Goal: Task Accomplishment & Management: Complete application form

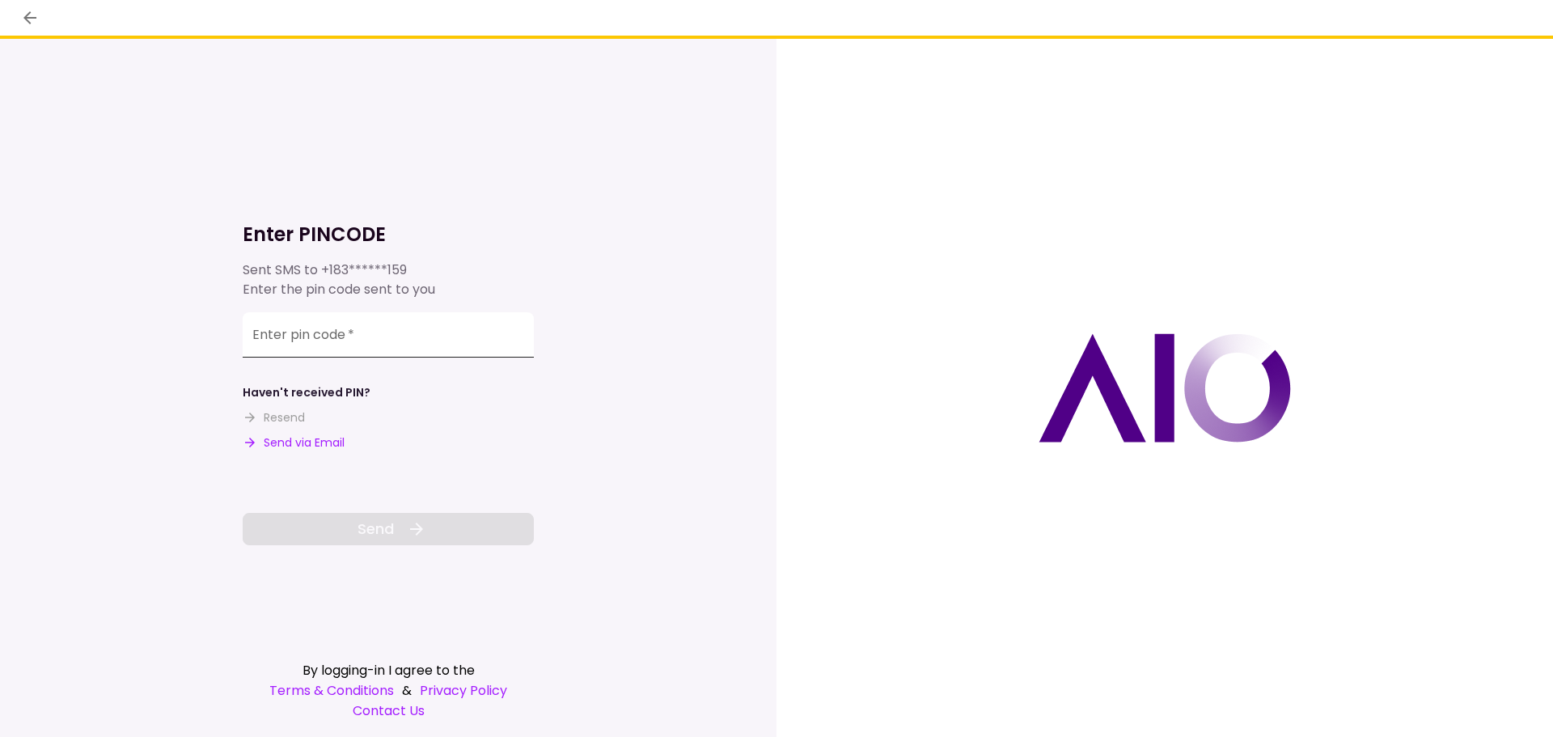
click at [362, 340] on input "Enter pin code   *" at bounding box center [388, 334] width 291 height 45
type input "******"
click at [403, 536] on button "Send" at bounding box center [388, 529] width 291 height 32
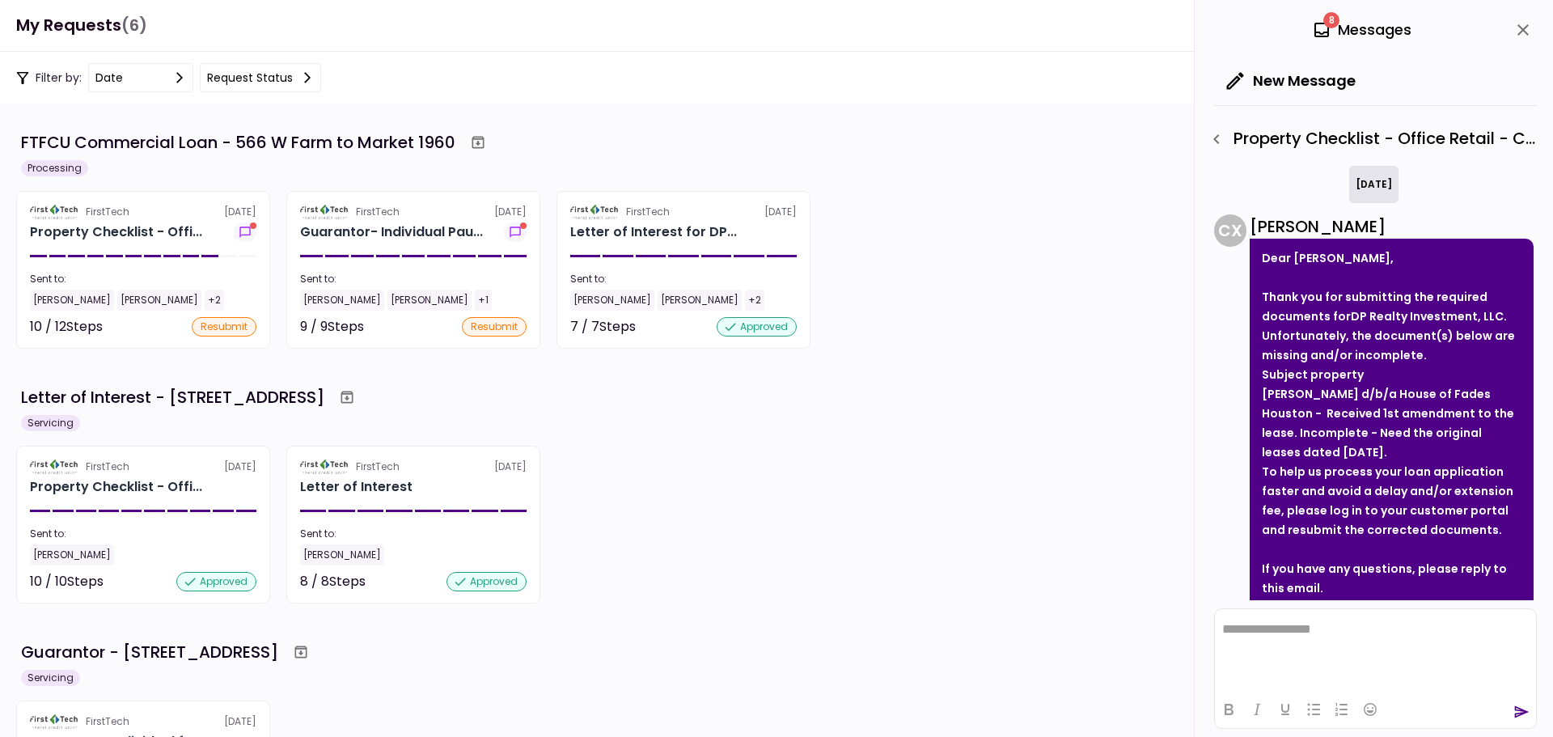
scroll to position [91, 0]
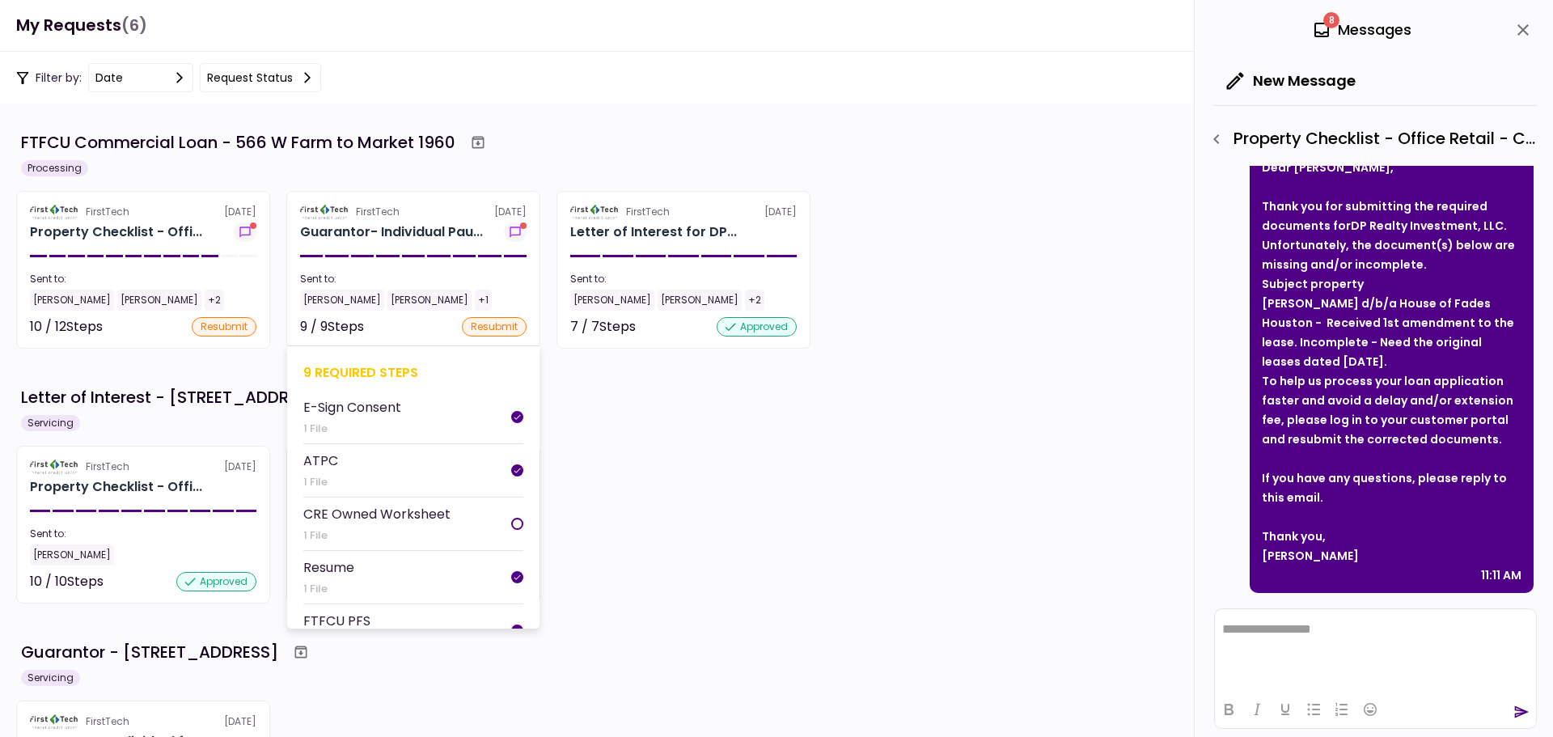
click at [453, 274] on div "Sent to:" at bounding box center [413, 279] width 227 height 15
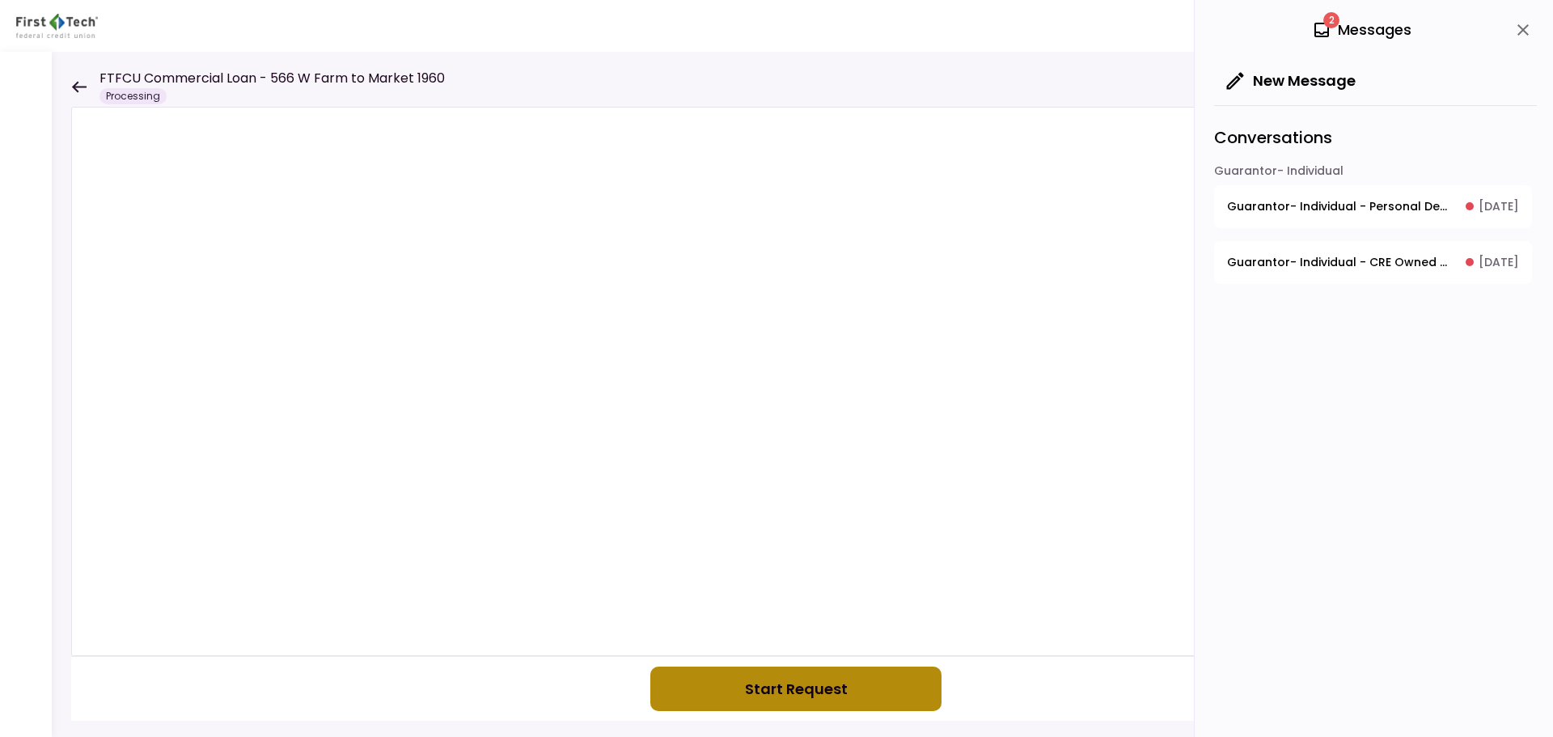
click at [830, 693] on button "Start Request" at bounding box center [795, 689] width 291 height 44
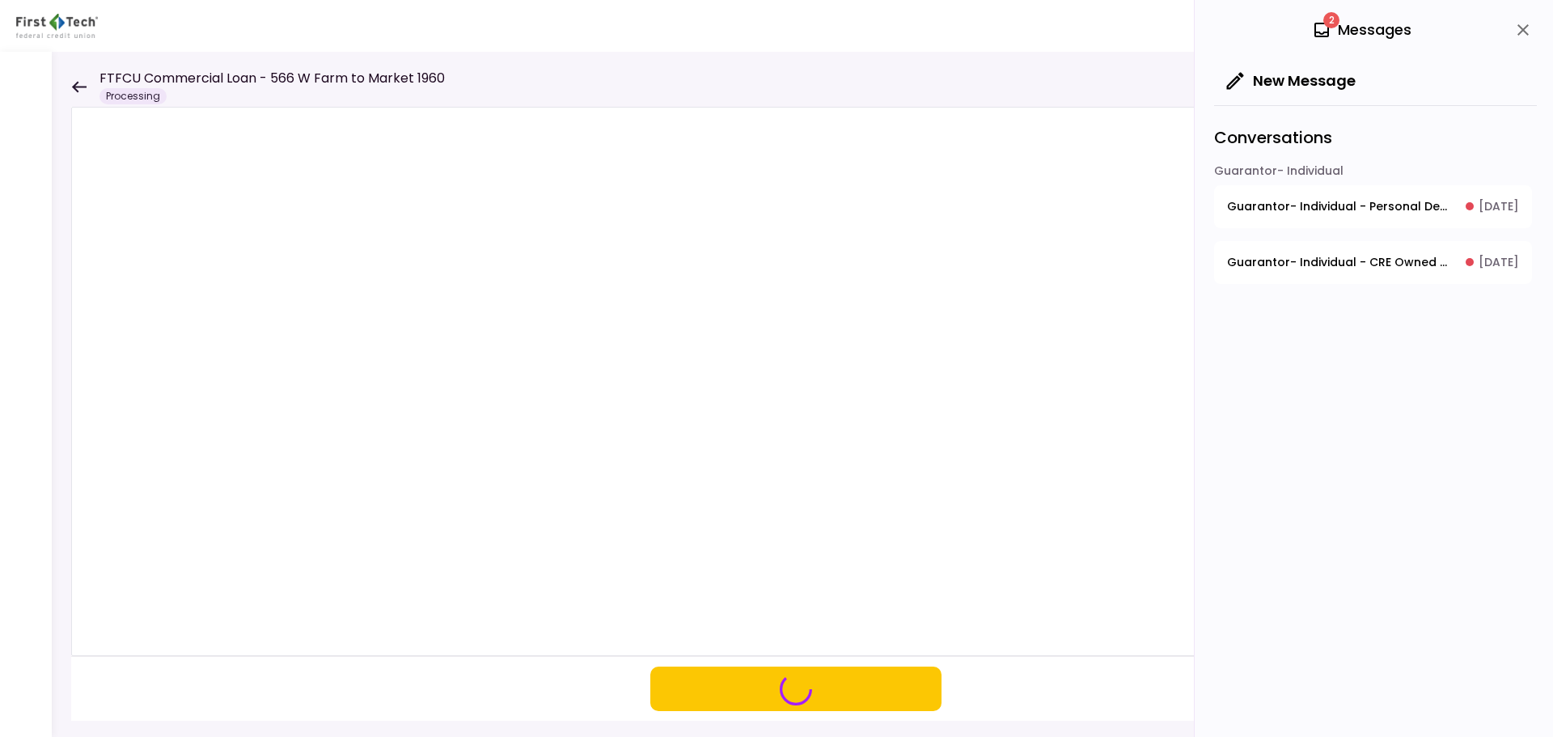
click at [1312, 204] on span "Guarantor- Individual - Personal Debt Schedule" at bounding box center [1340, 206] width 227 height 17
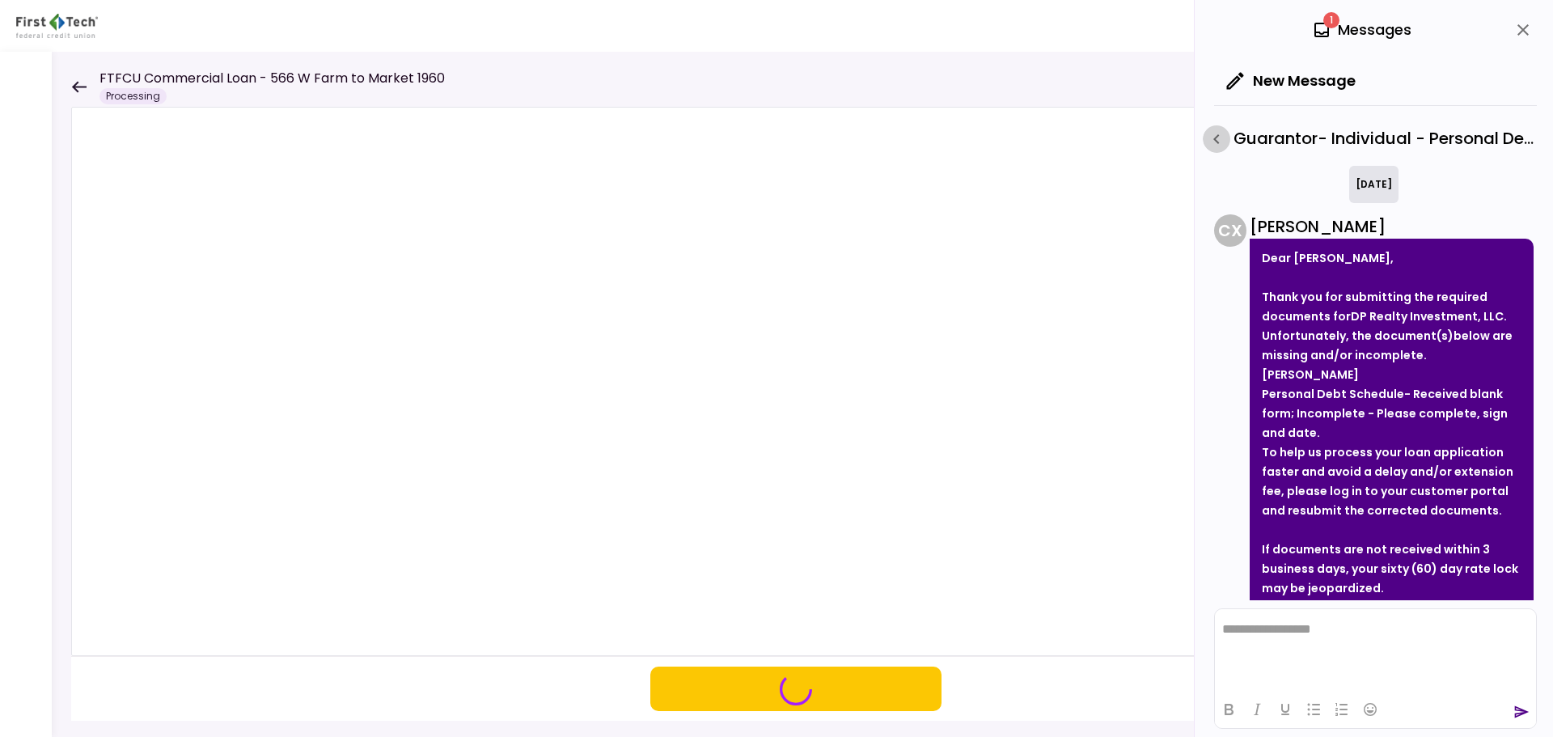
click at [1222, 136] on icon "button" at bounding box center [1216, 138] width 19 height 19
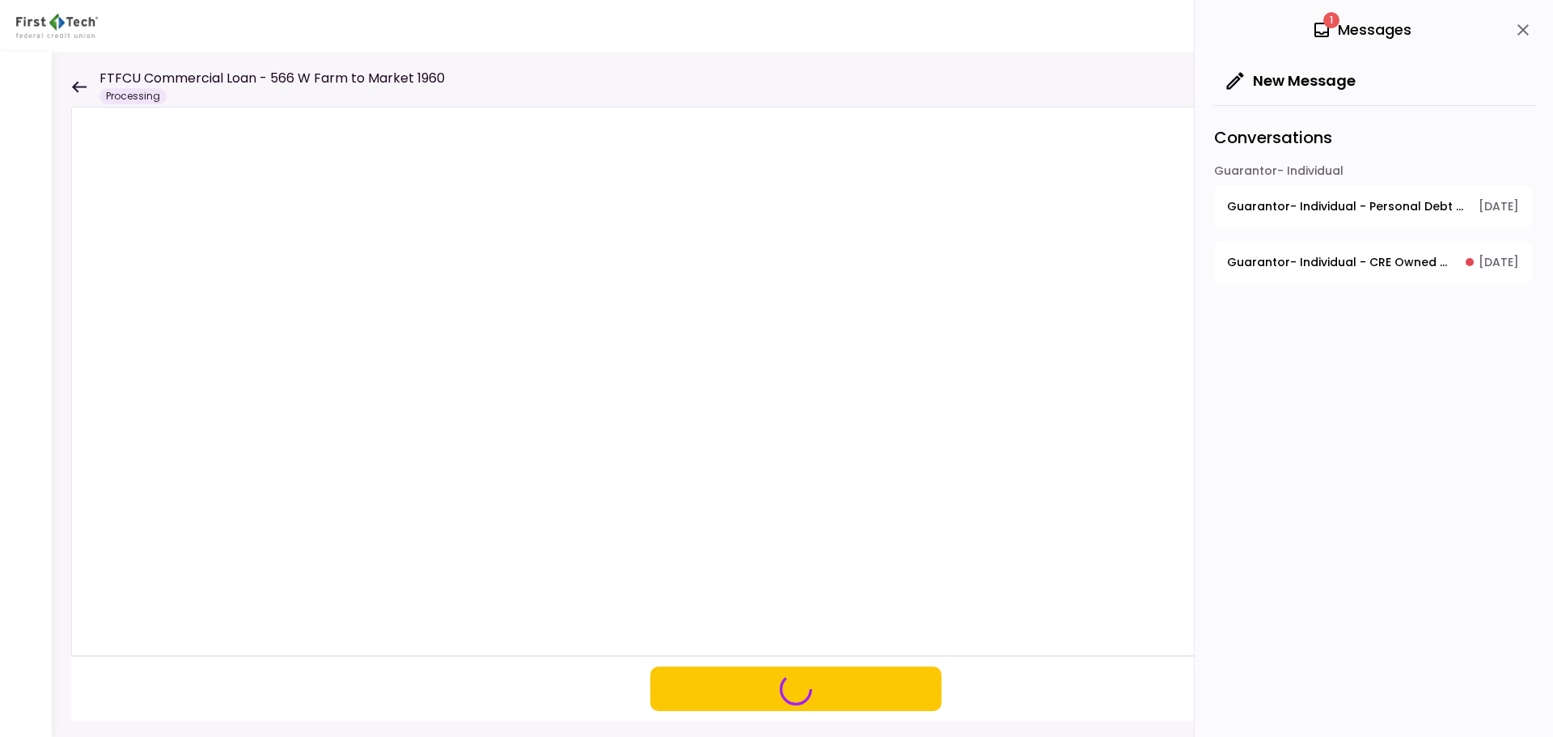
click at [1336, 265] on span "Guarantor- Individual - CRE Owned Worksheet" at bounding box center [1340, 262] width 227 height 17
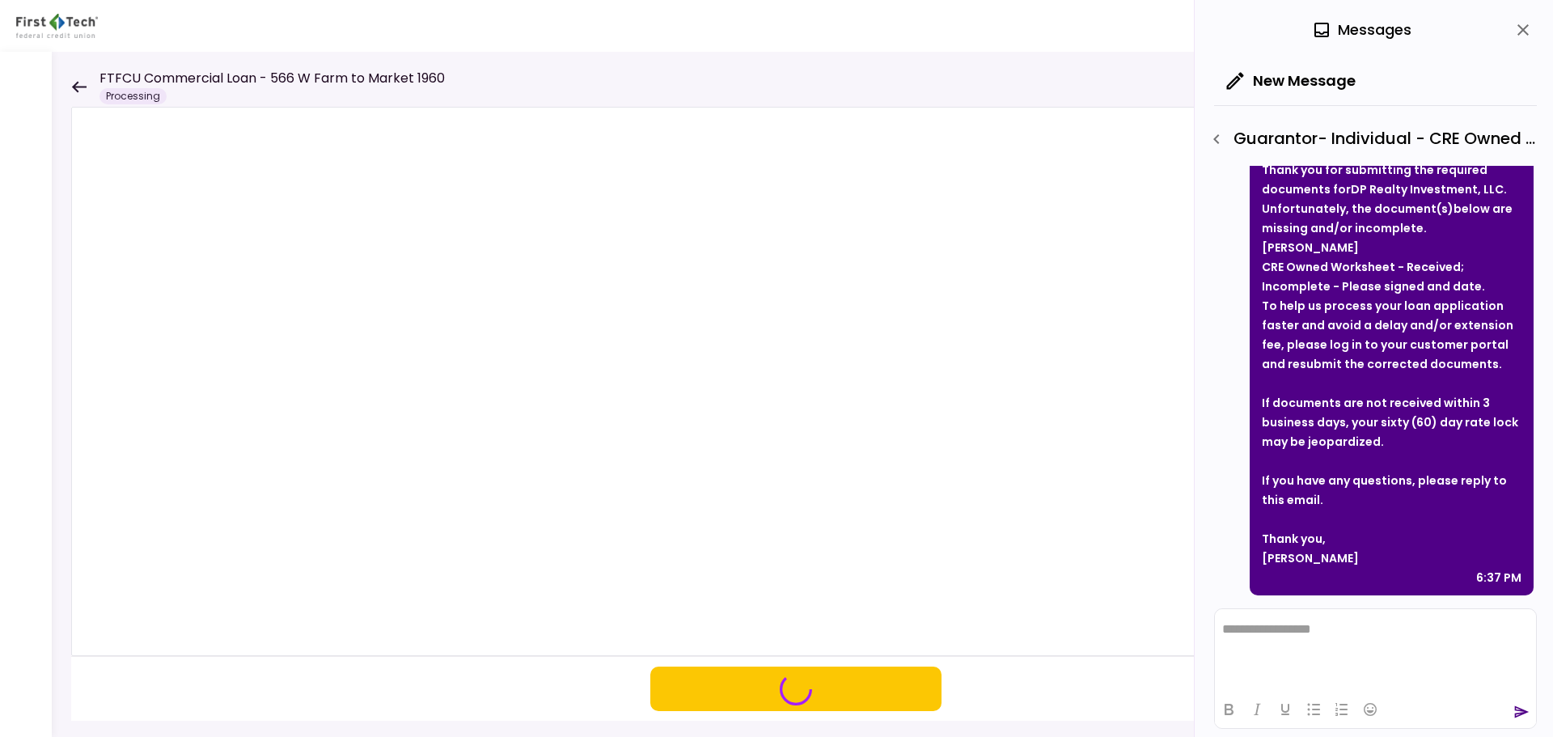
scroll to position [129, 0]
click at [72, 87] on icon at bounding box center [79, 86] width 15 height 11
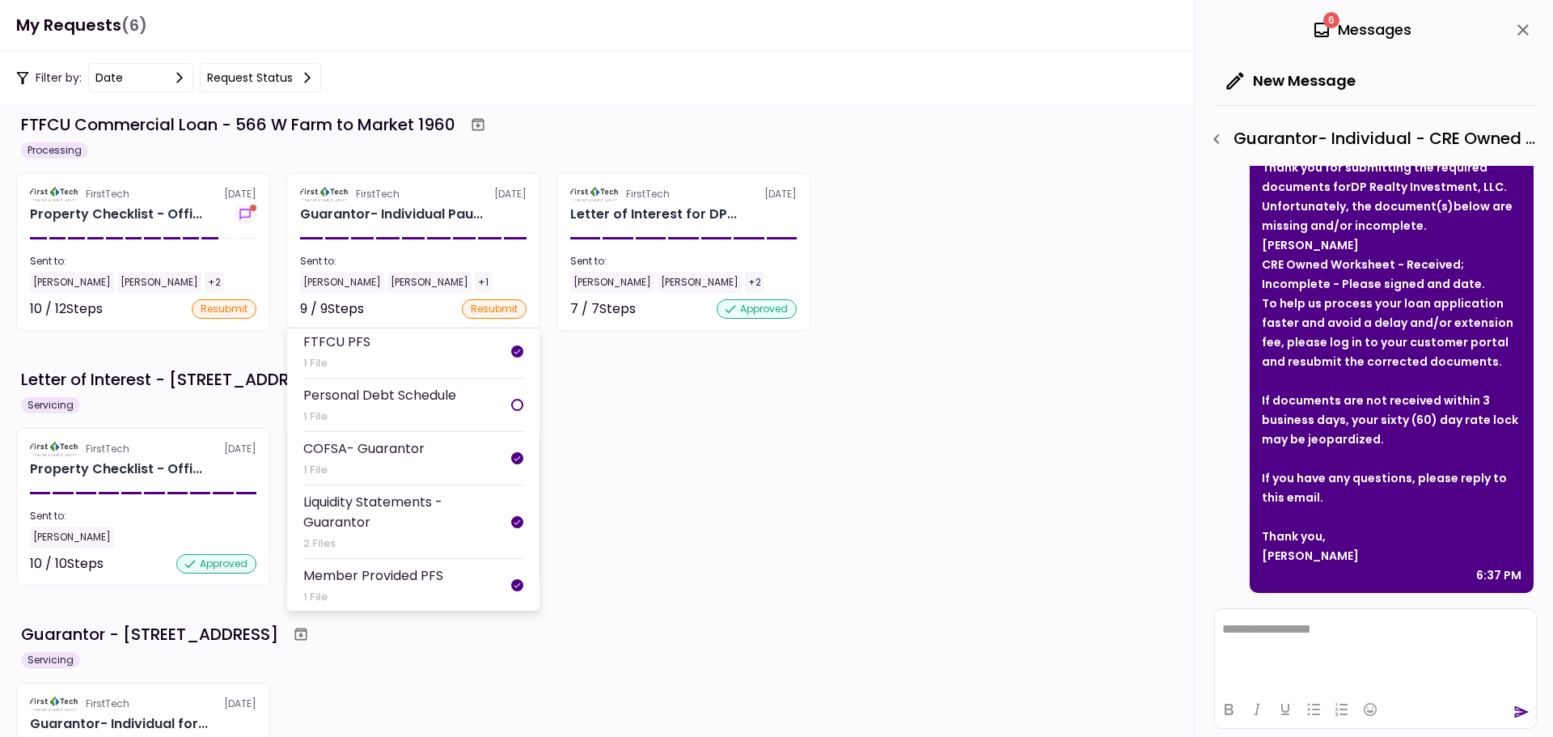
scroll to position [262, 0]
click at [487, 301] on div "resubmit" at bounding box center [494, 308] width 65 height 19
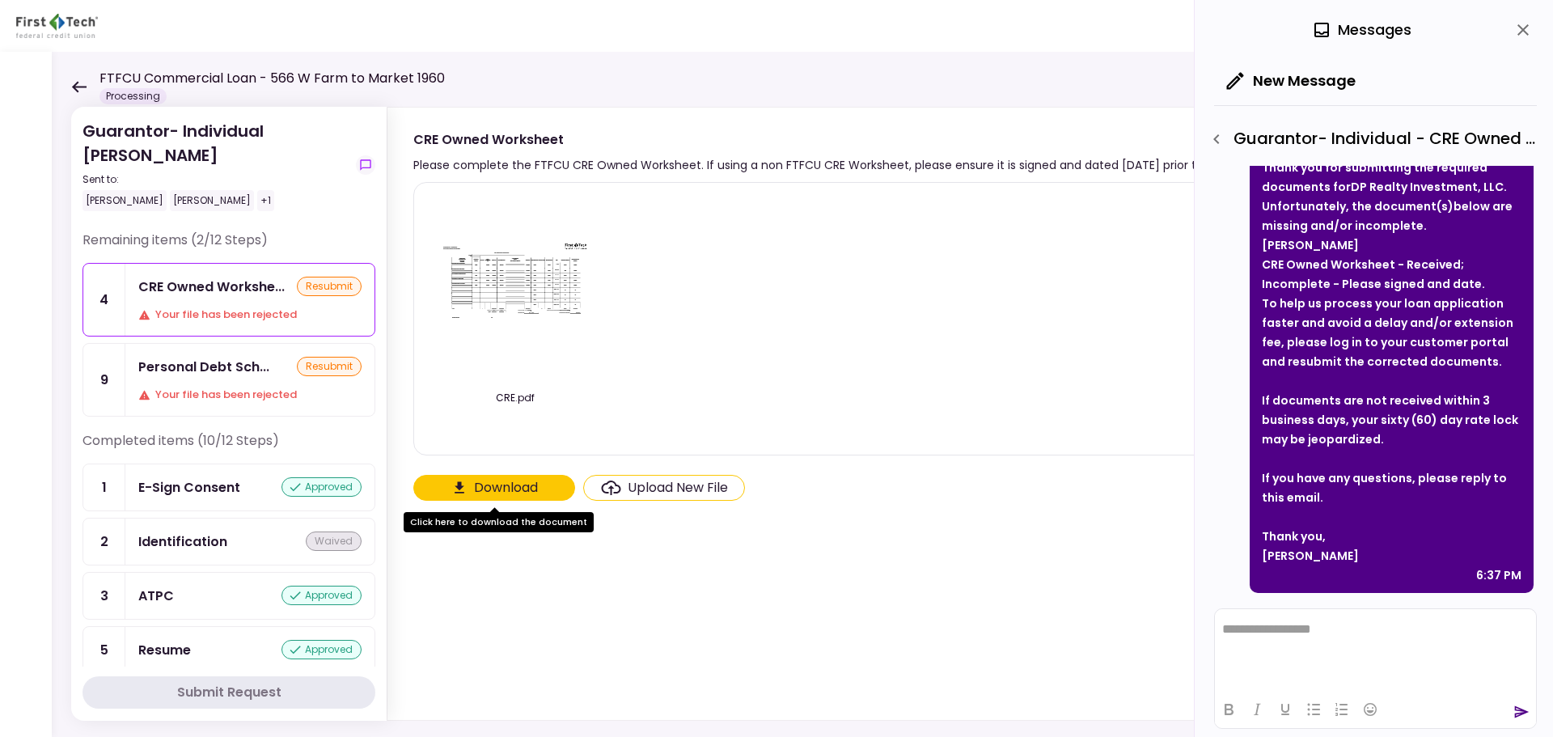
click at [511, 302] on img at bounding box center [515, 288] width 162 height 98
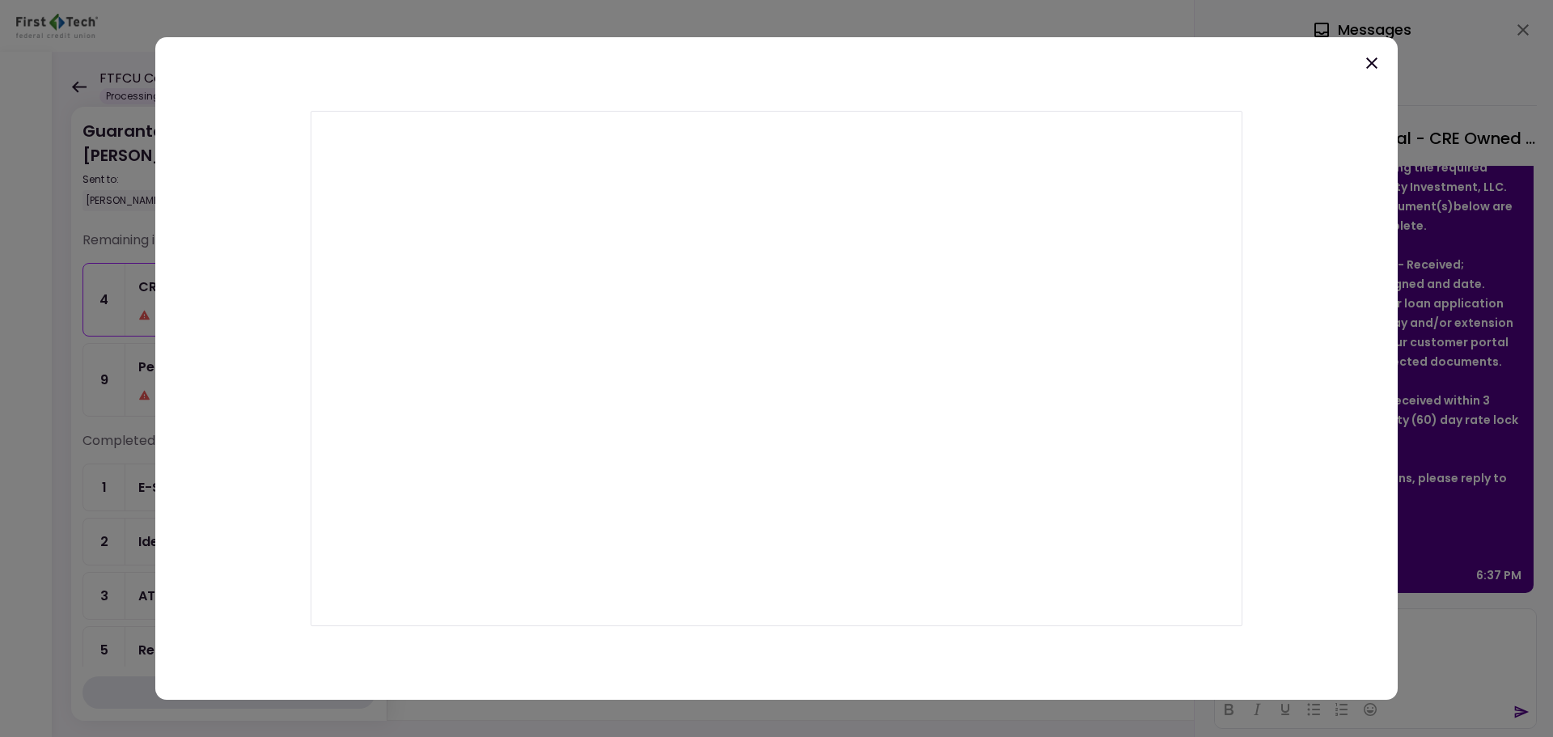
click at [1370, 65] on icon at bounding box center [1371, 62] width 11 height 11
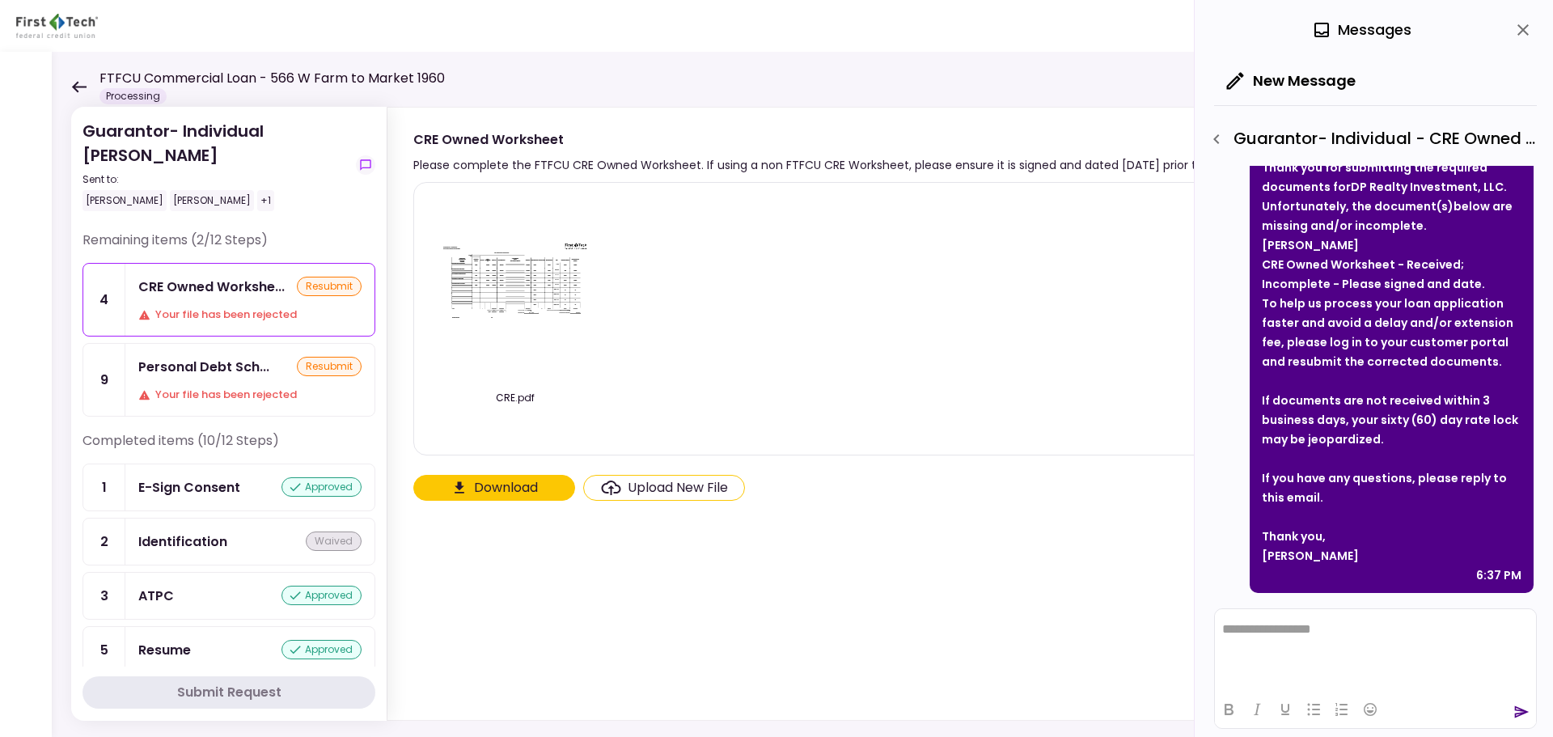
click at [447, 489] on button "Download" at bounding box center [494, 488] width 162 height 26
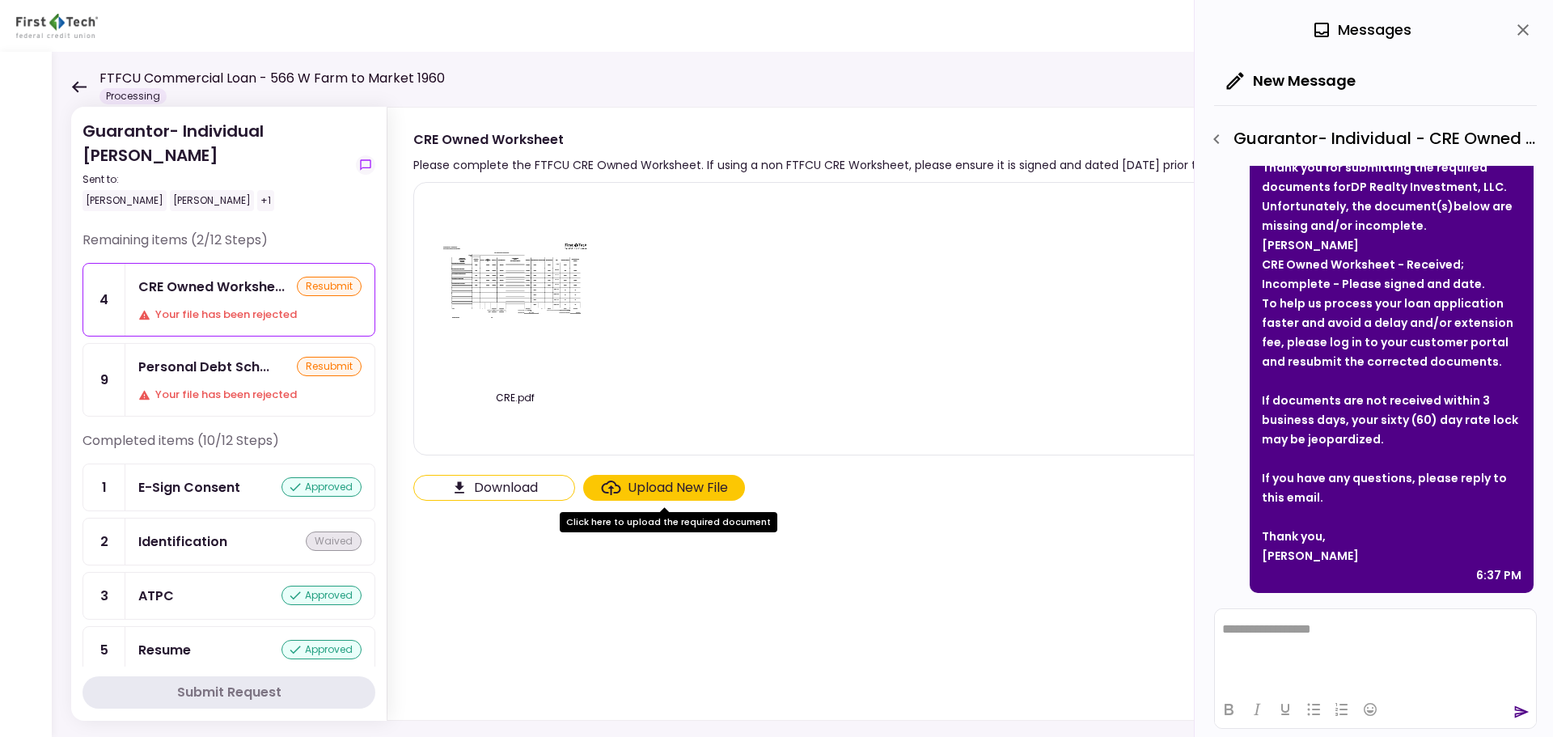
click at [499, 487] on button "Download" at bounding box center [494, 488] width 162 height 26
click at [516, 291] on img at bounding box center [515, 288] width 162 height 98
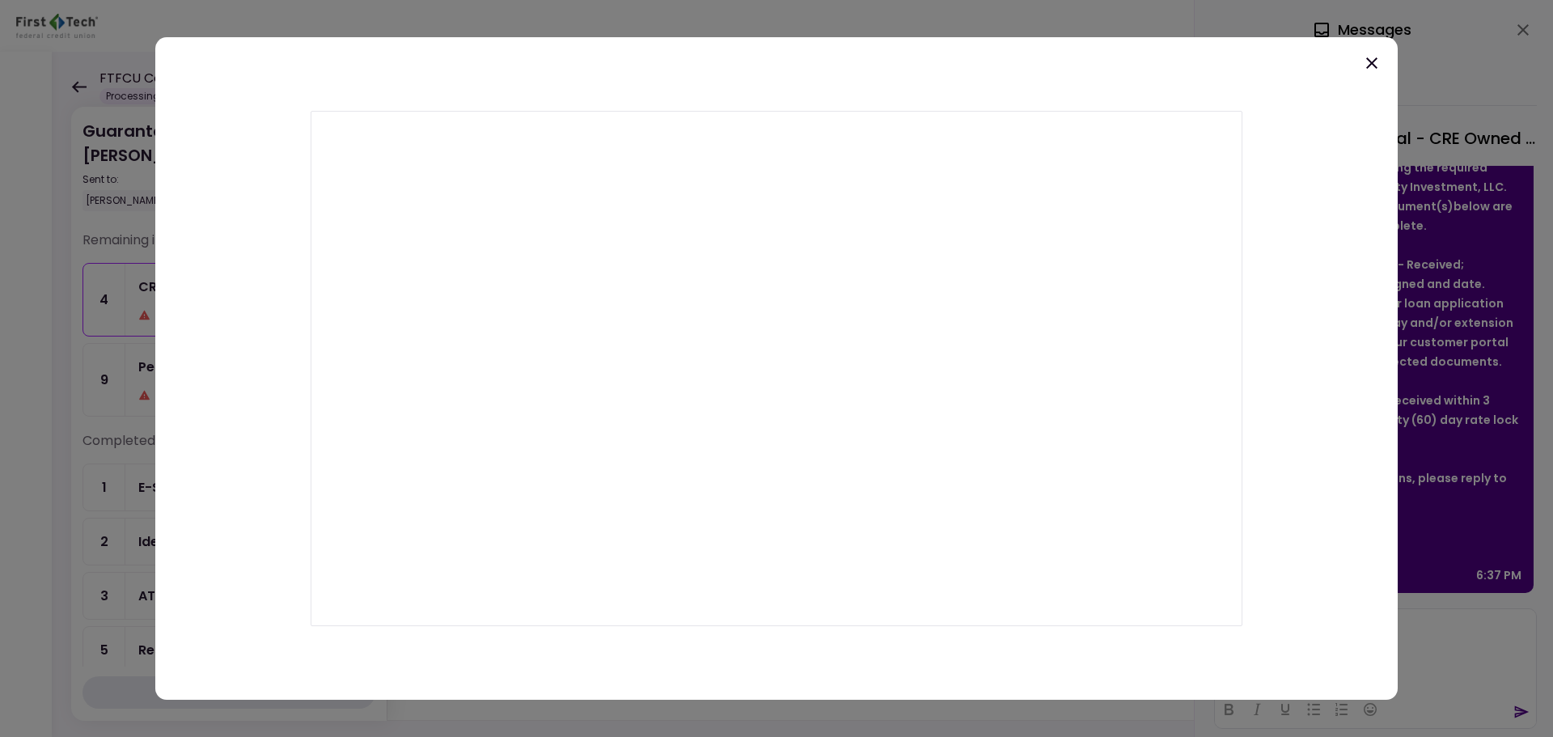
click at [1370, 66] on icon at bounding box center [1371, 62] width 11 height 11
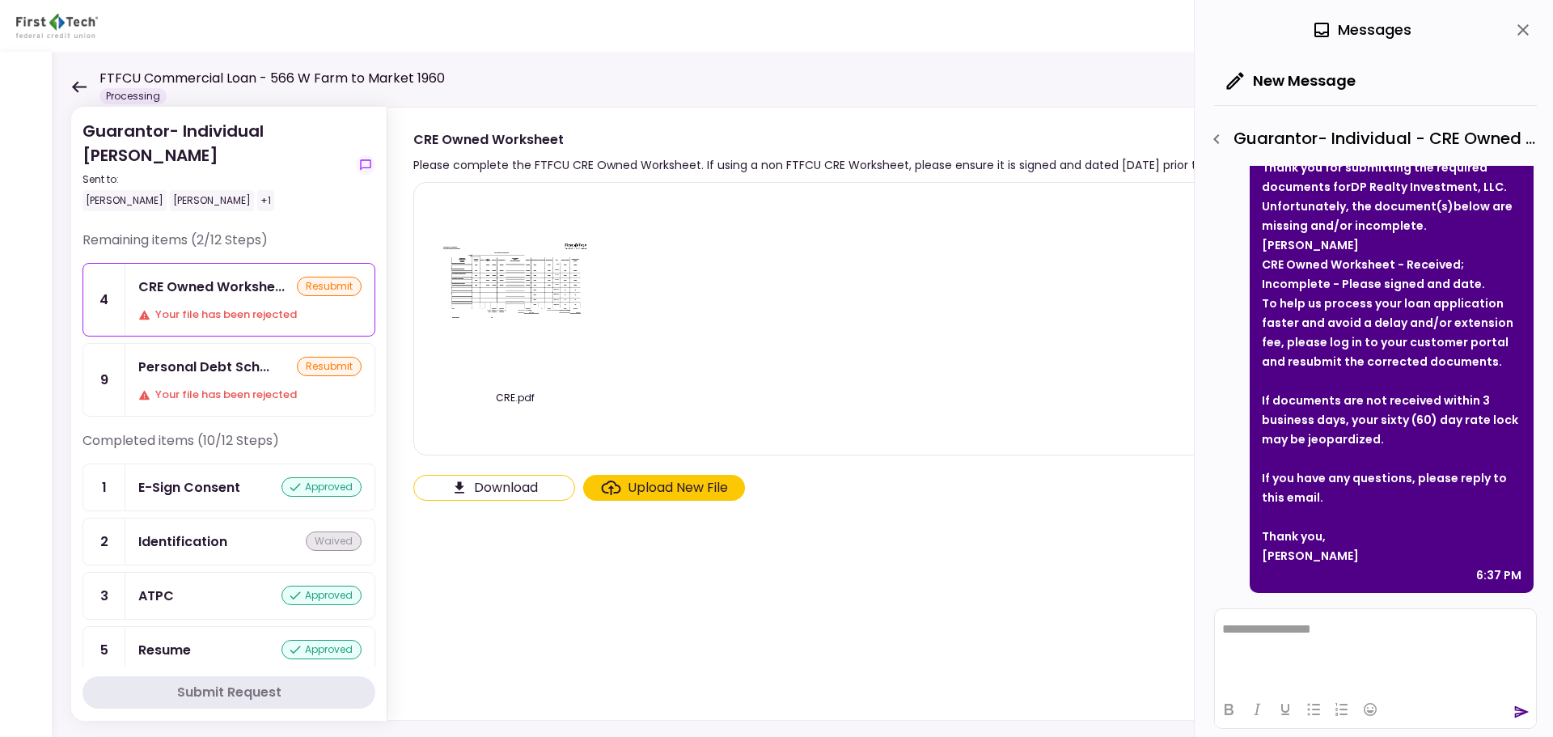
click at [614, 492] on icon "Click here to upload the required document" at bounding box center [610, 488] width 19 height 15
click at [0, 0] on input "Upload New File" at bounding box center [0, 0] width 0 height 0
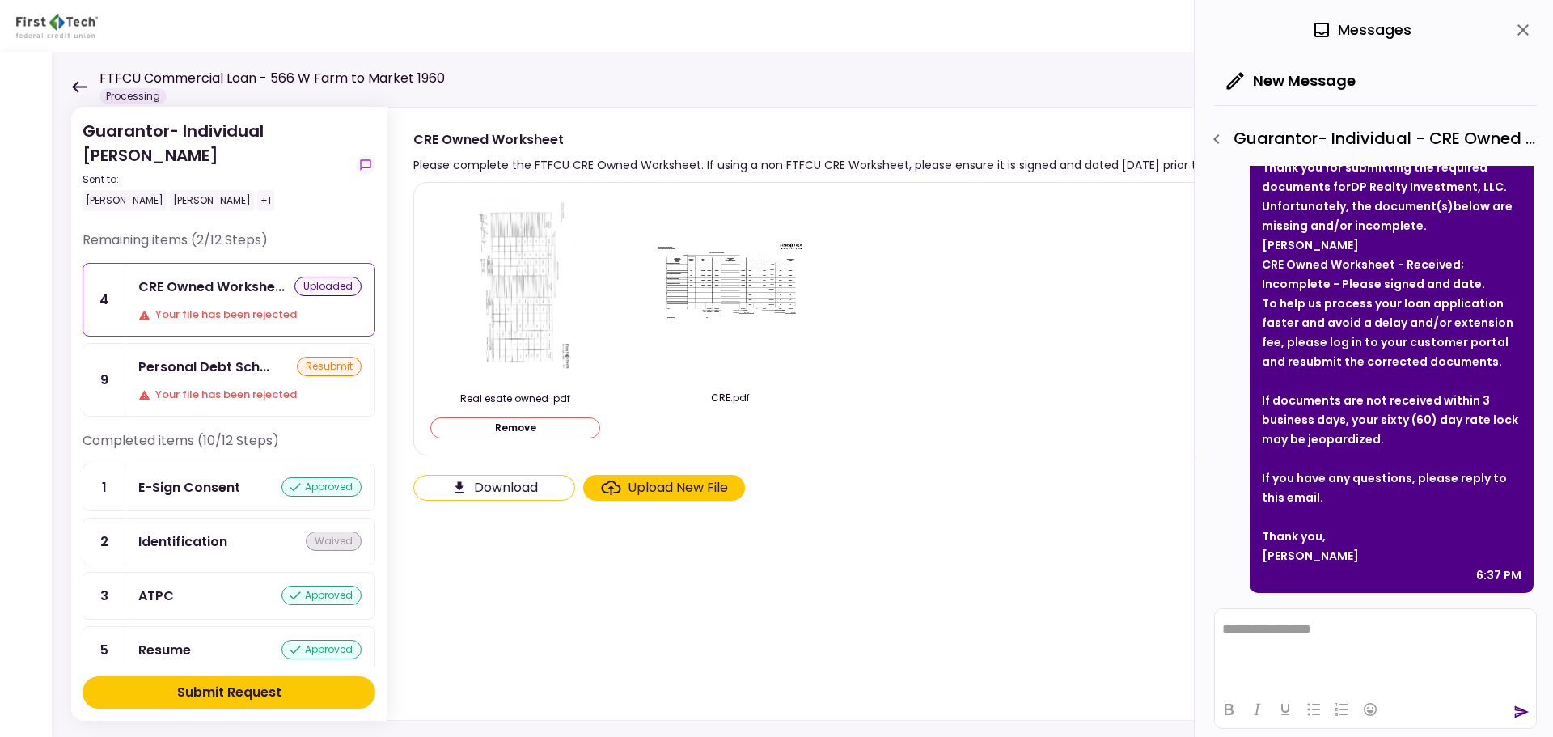
click at [734, 334] on img at bounding box center [731, 288] width 162 height 98
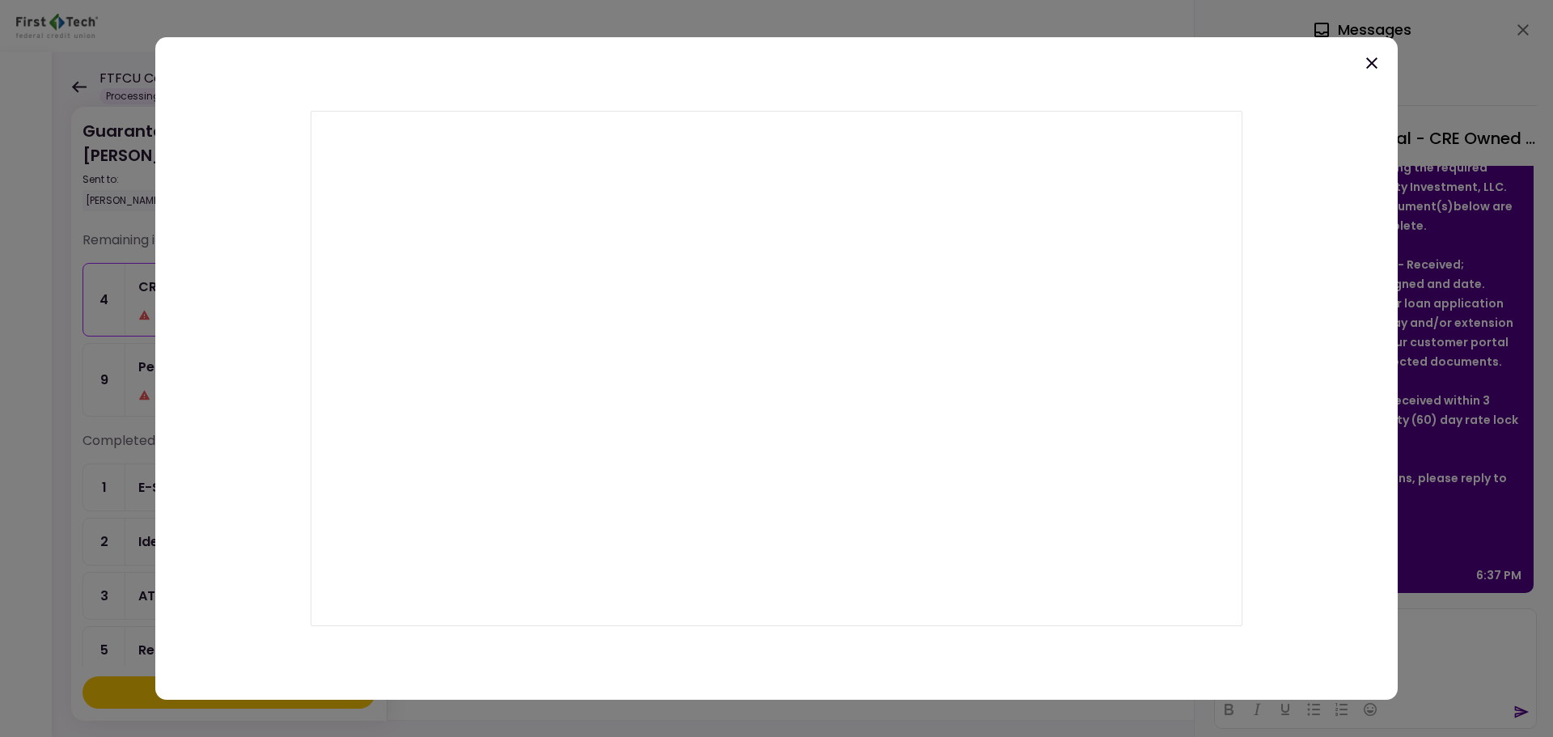
click at [1367, 61] on icon at bounding box center [1371, 62] width 19 height 19
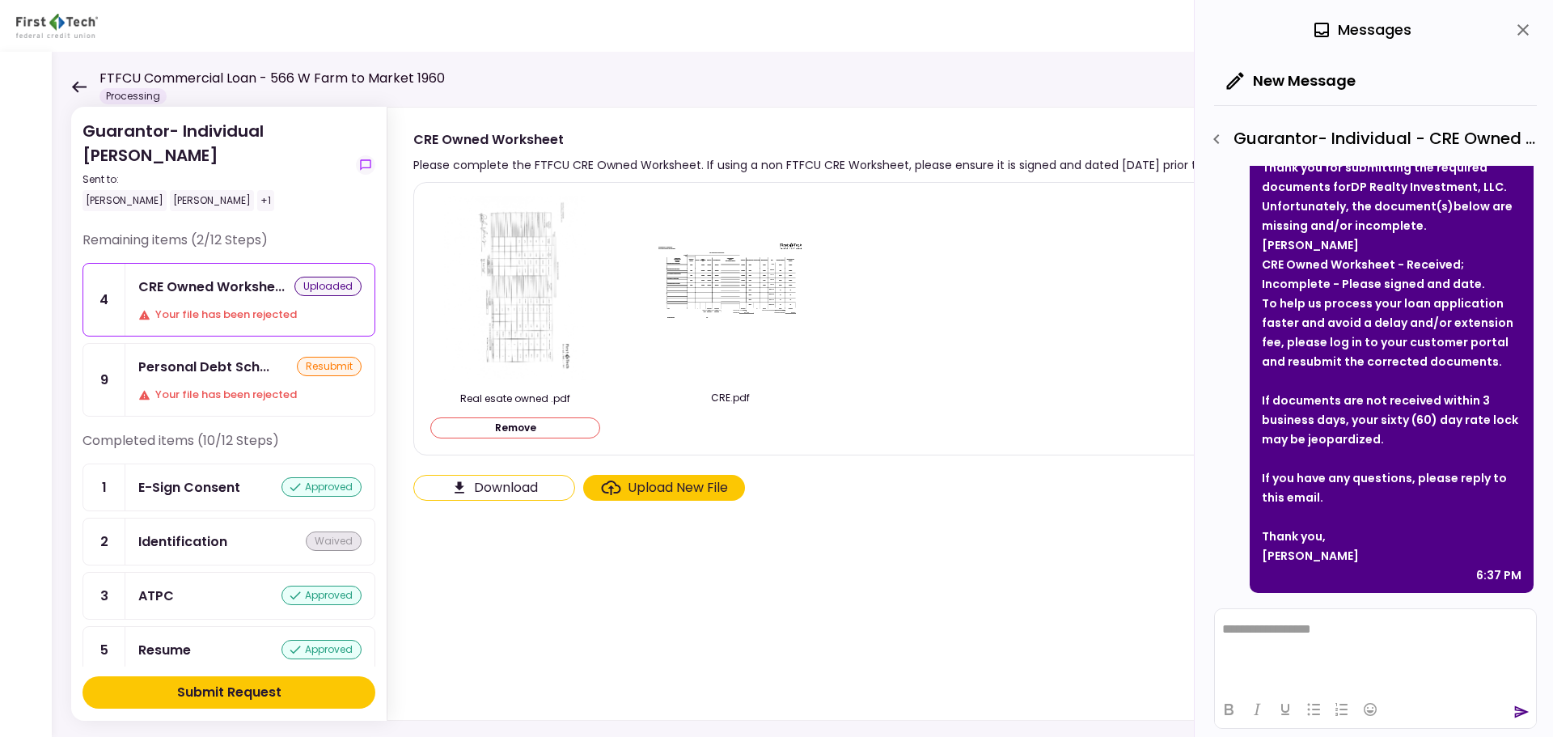
click at [537, 286] on img at bounding box center [515, 289] width 142 height 186
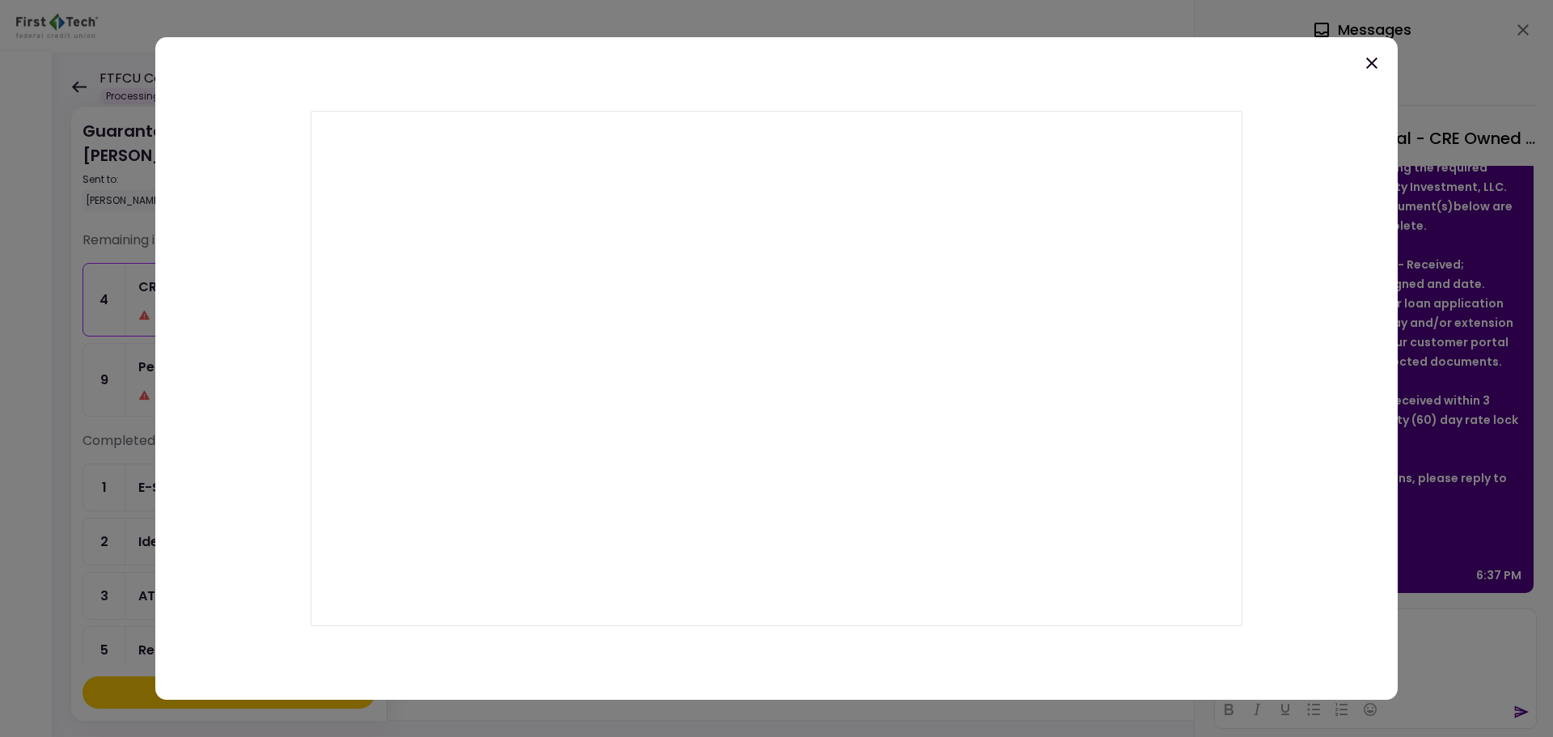
click at [1370, 64] on icon at bounding box center [1371, 62] width 19 height 19
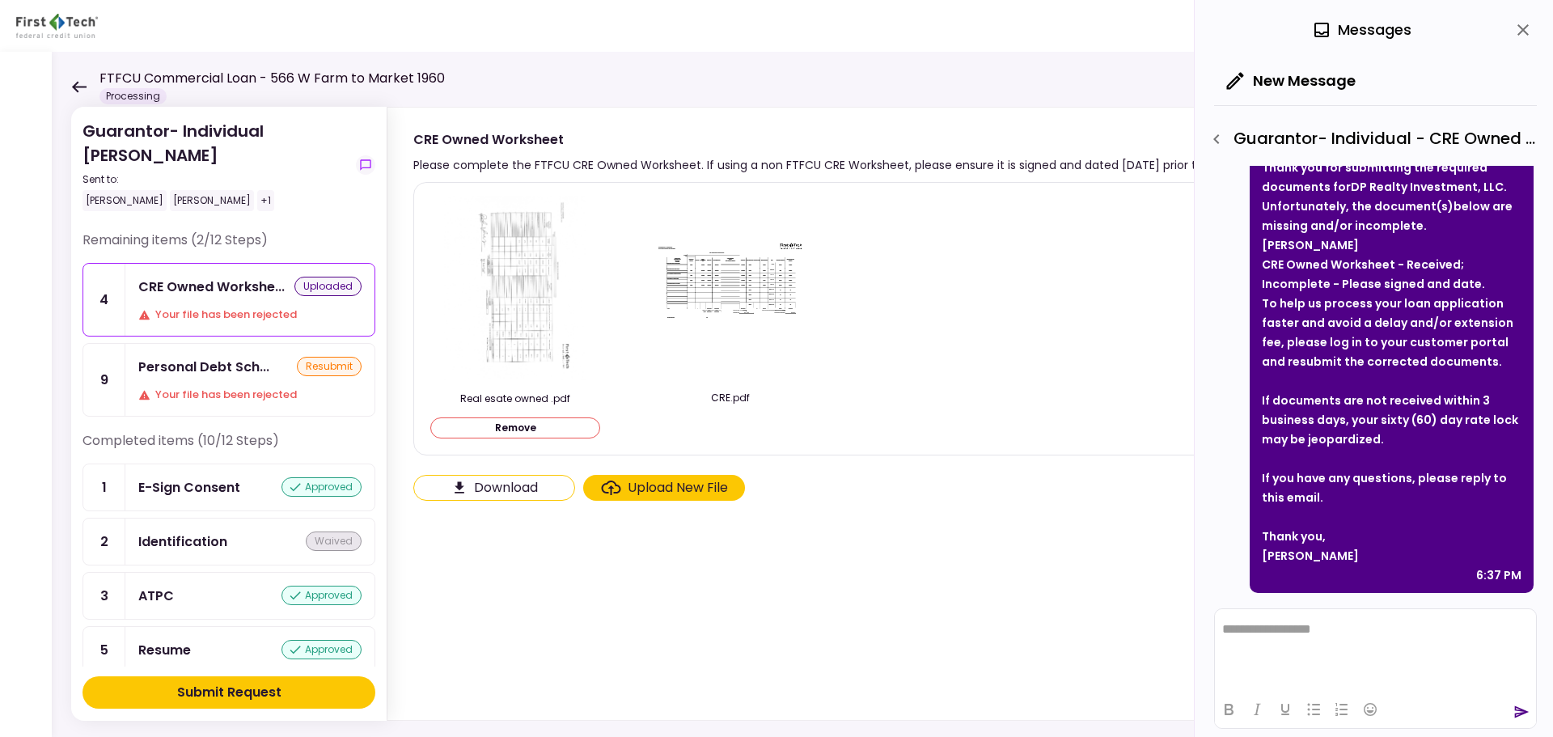
click at [228, 380] on div "Personal Debt Sch... resubmit Your file has been rejected" at bounding box center [249, 380] width 249 height 72
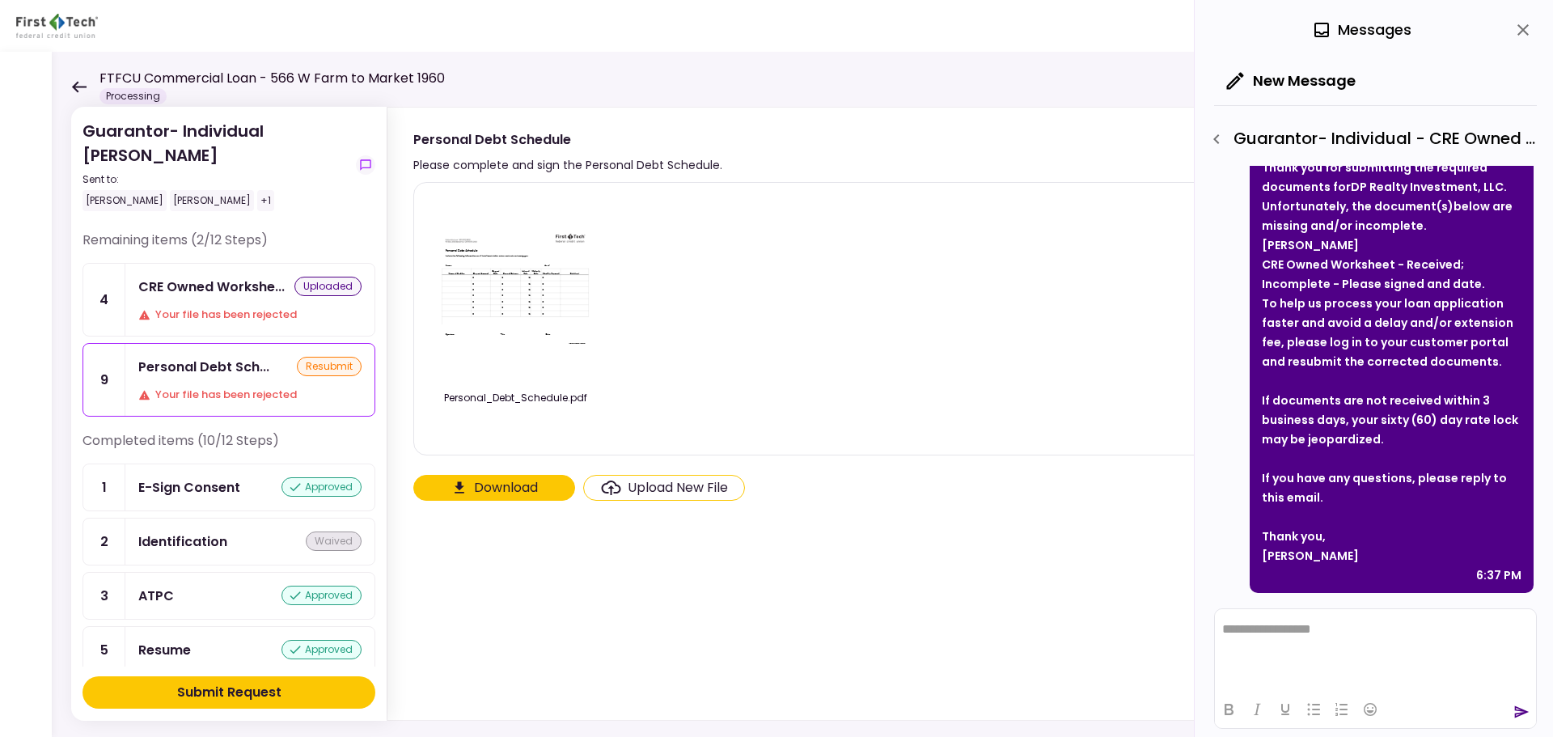
click at [524, 319] on img at bounding box center [515, 289] width 162 height 125
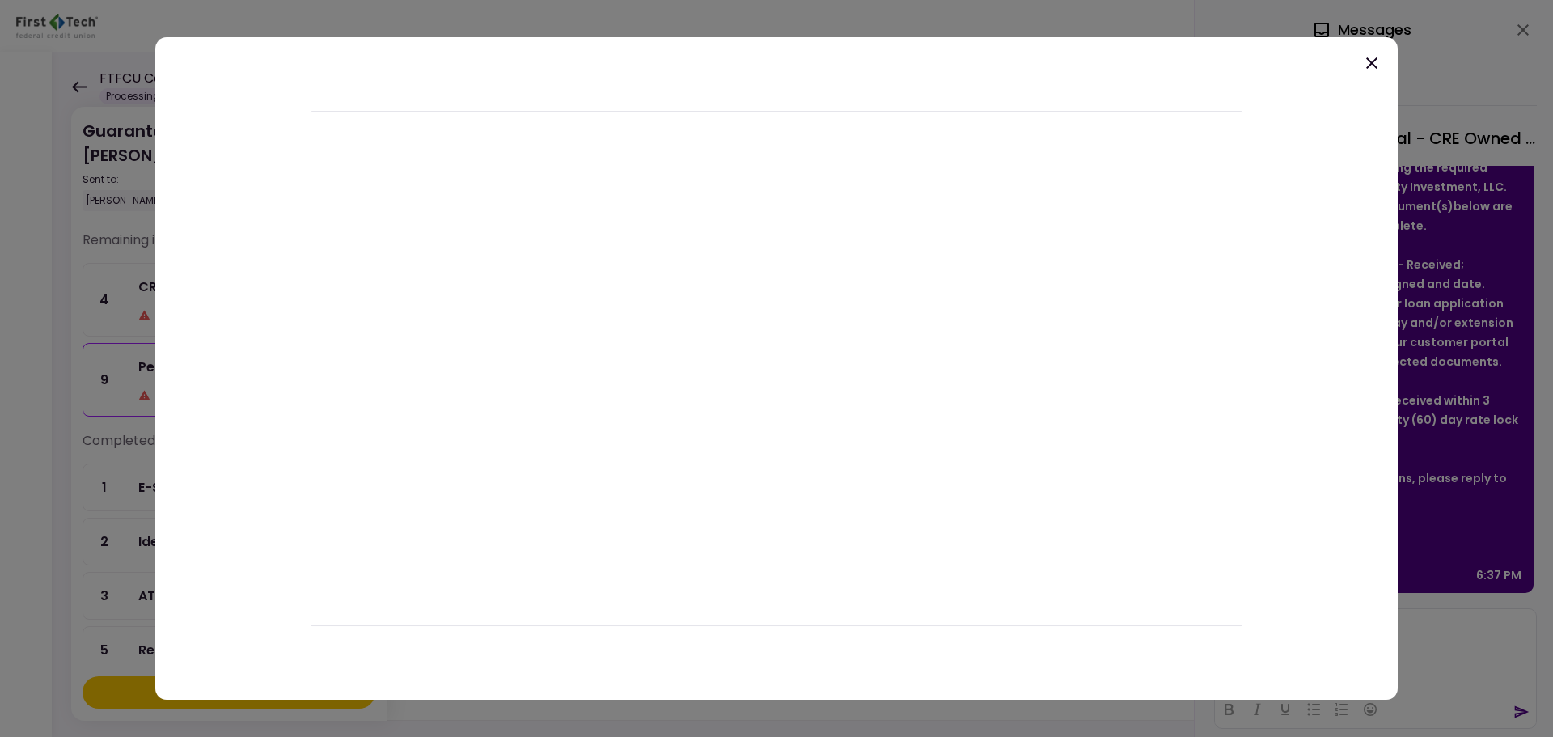
click at [1367, 64] on icon at bounding box center [1371, 62] width 19 height 19
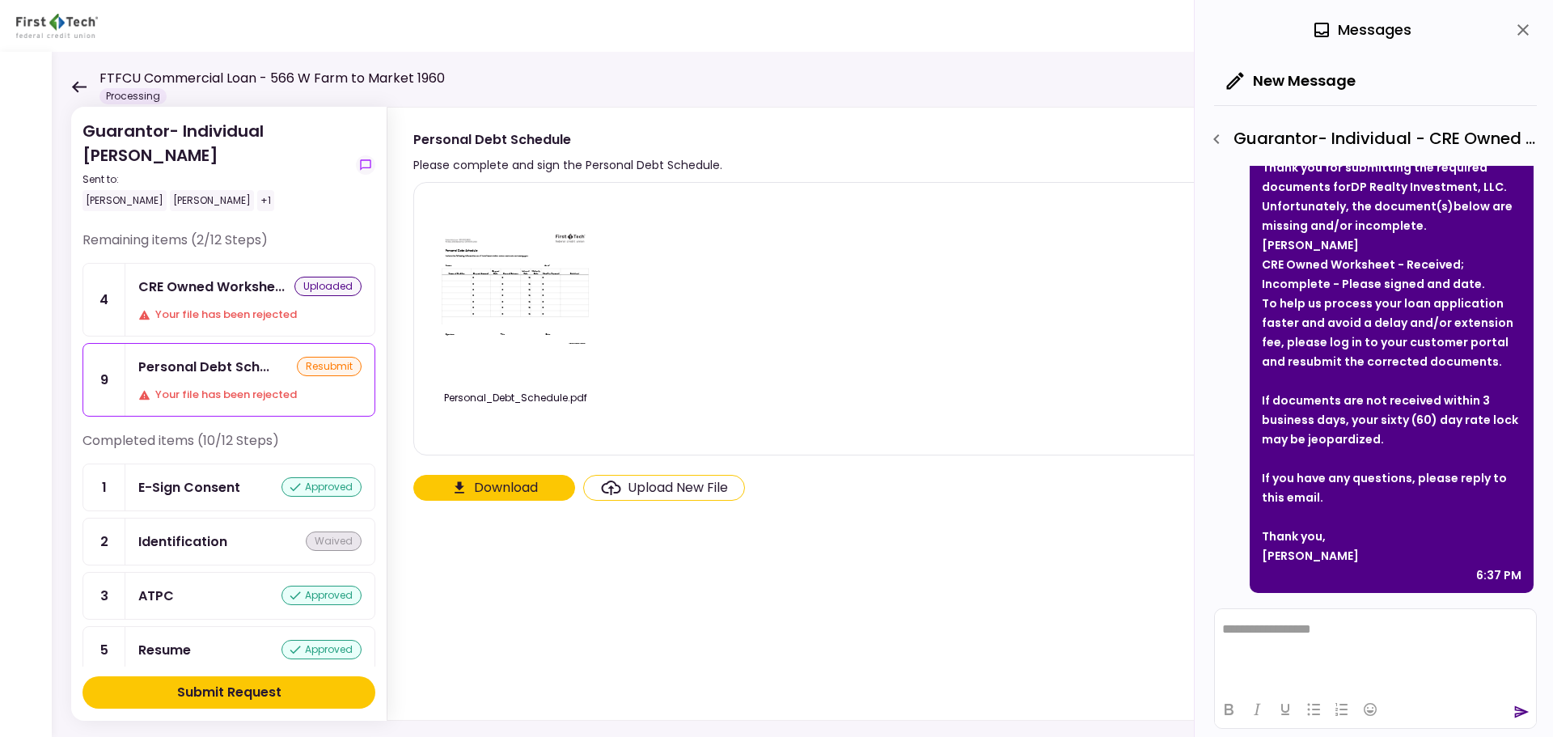
click at [531, 338] on img at bounding box center [515, 289] width 162 height 125
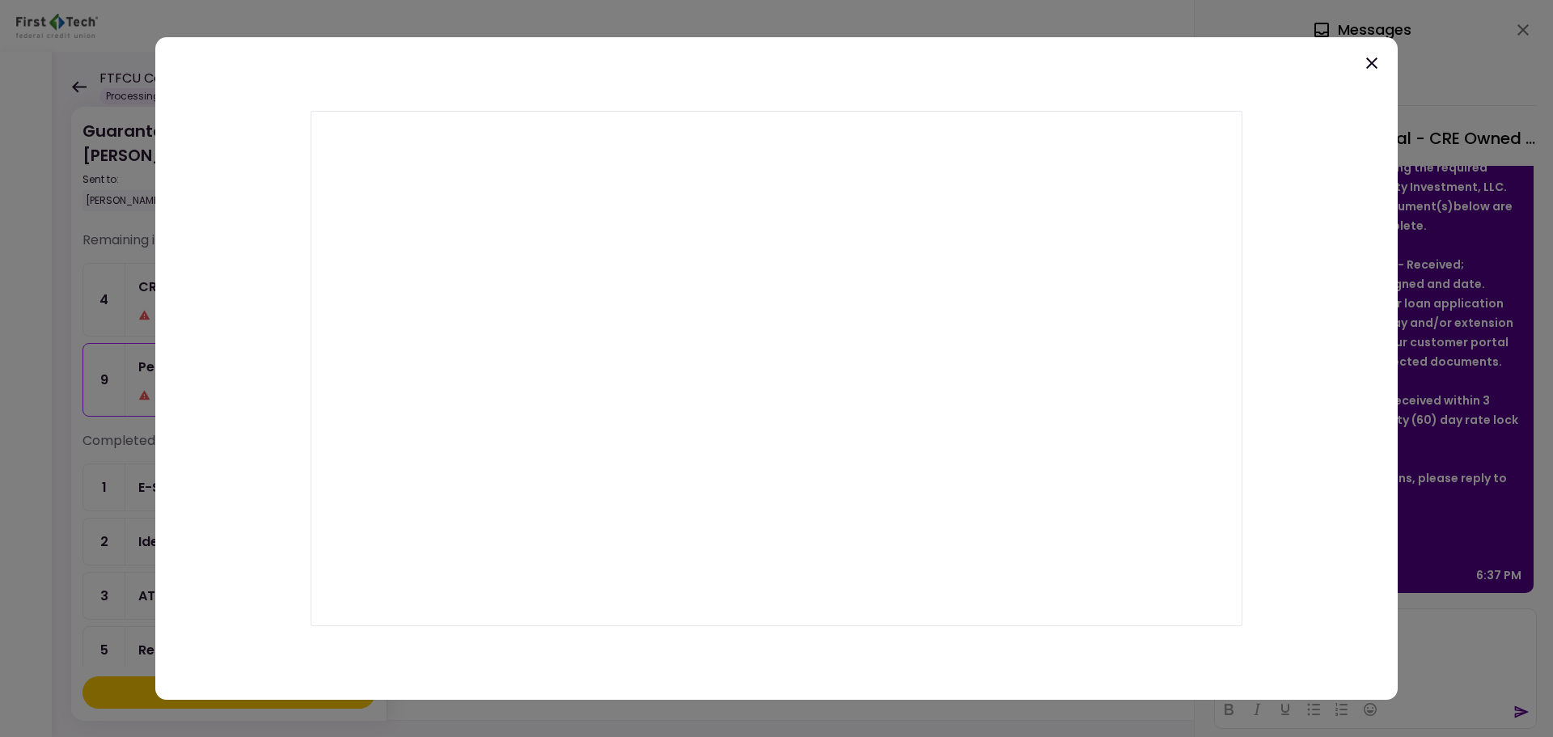
click at [1375, 65] on icon at bounding box center [1371, 62] width 19 height 19
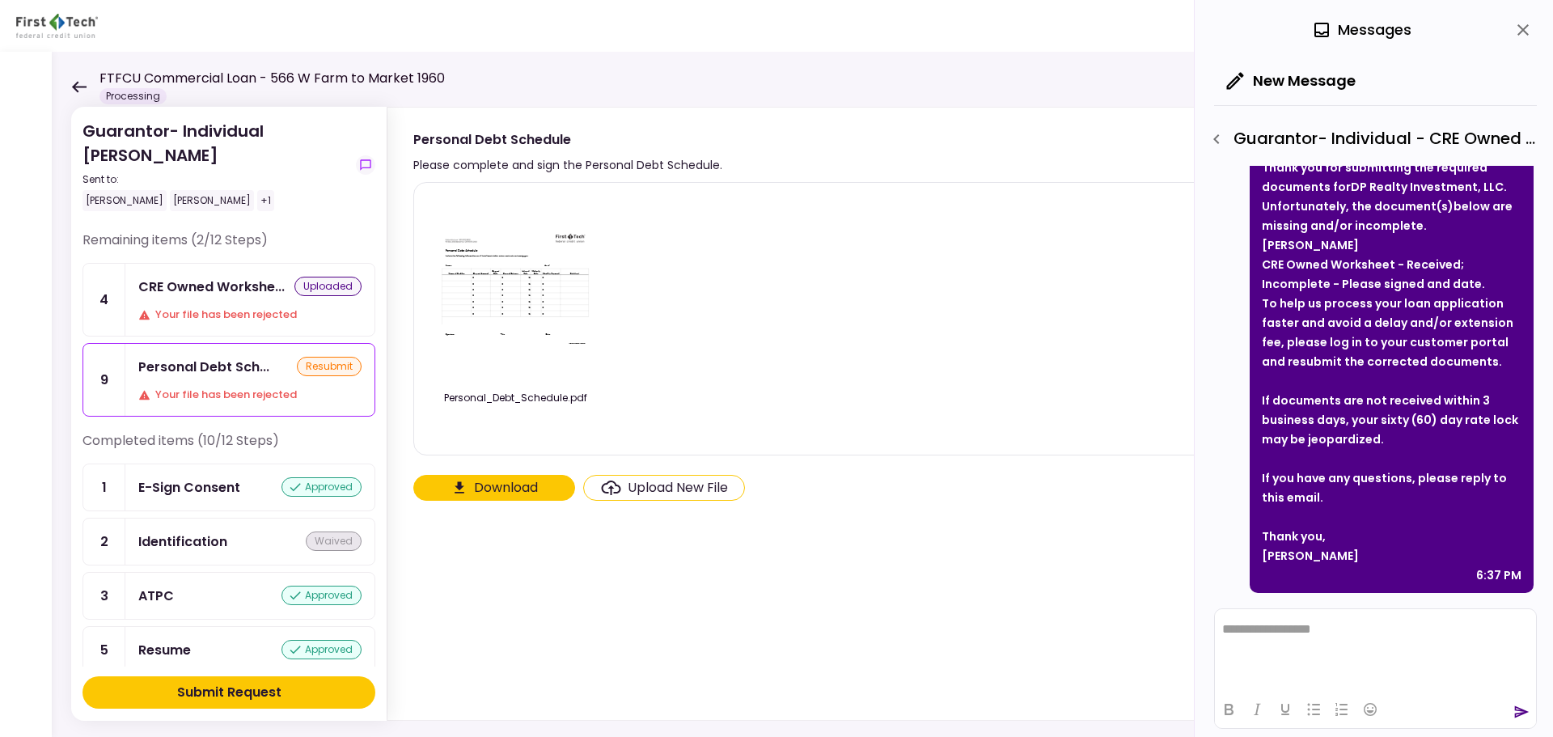
click at [637, 479] on div "Upload New File" at bounding box center [678, 487] width 100 height 19
click at [0, 0] on input "Upload New File" at bounding box center [0, 0] width 0 height 0
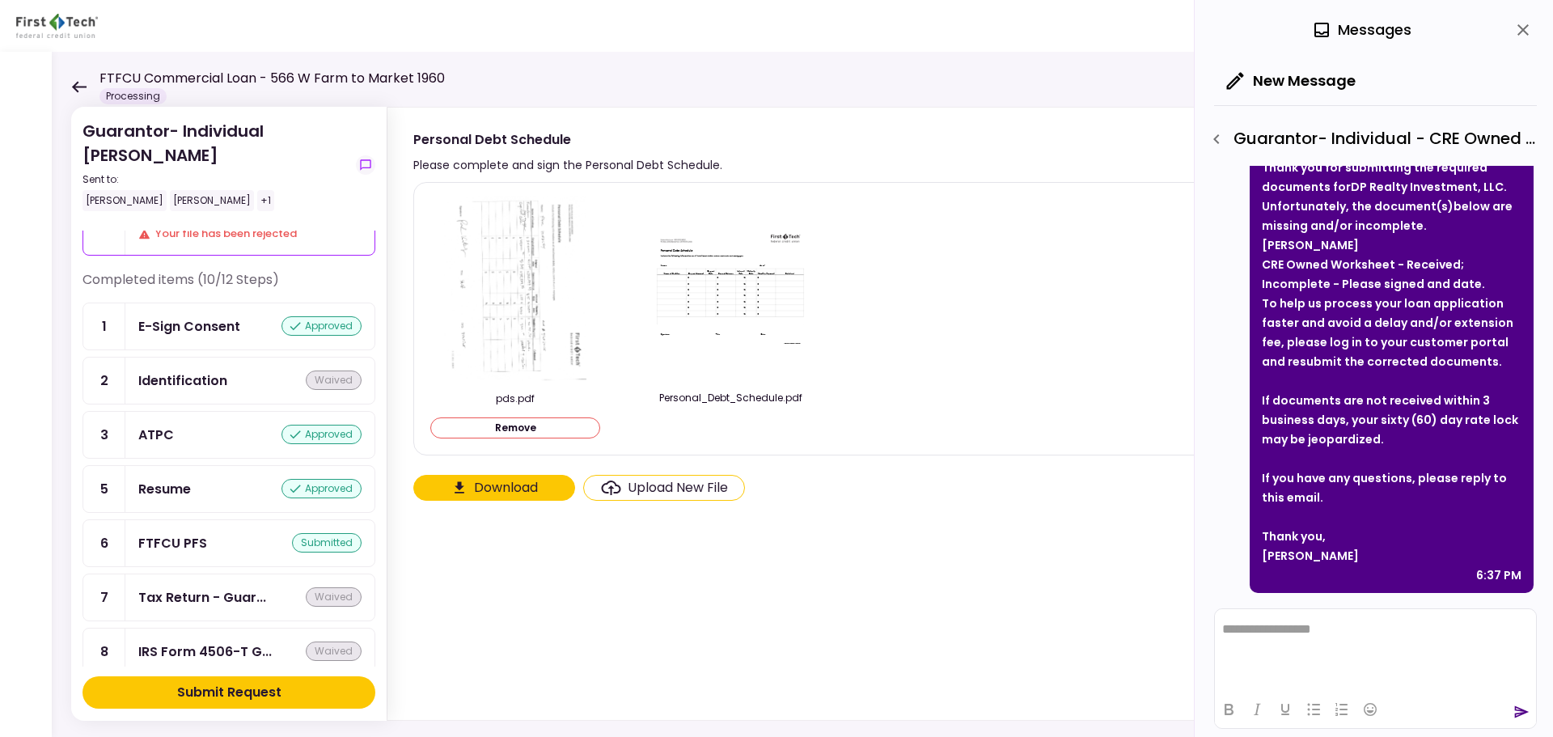
scroll to position [162, 0]
click at [302, 688] on button "Submit Request" at bounding box center [229, 692] width 293 height 32
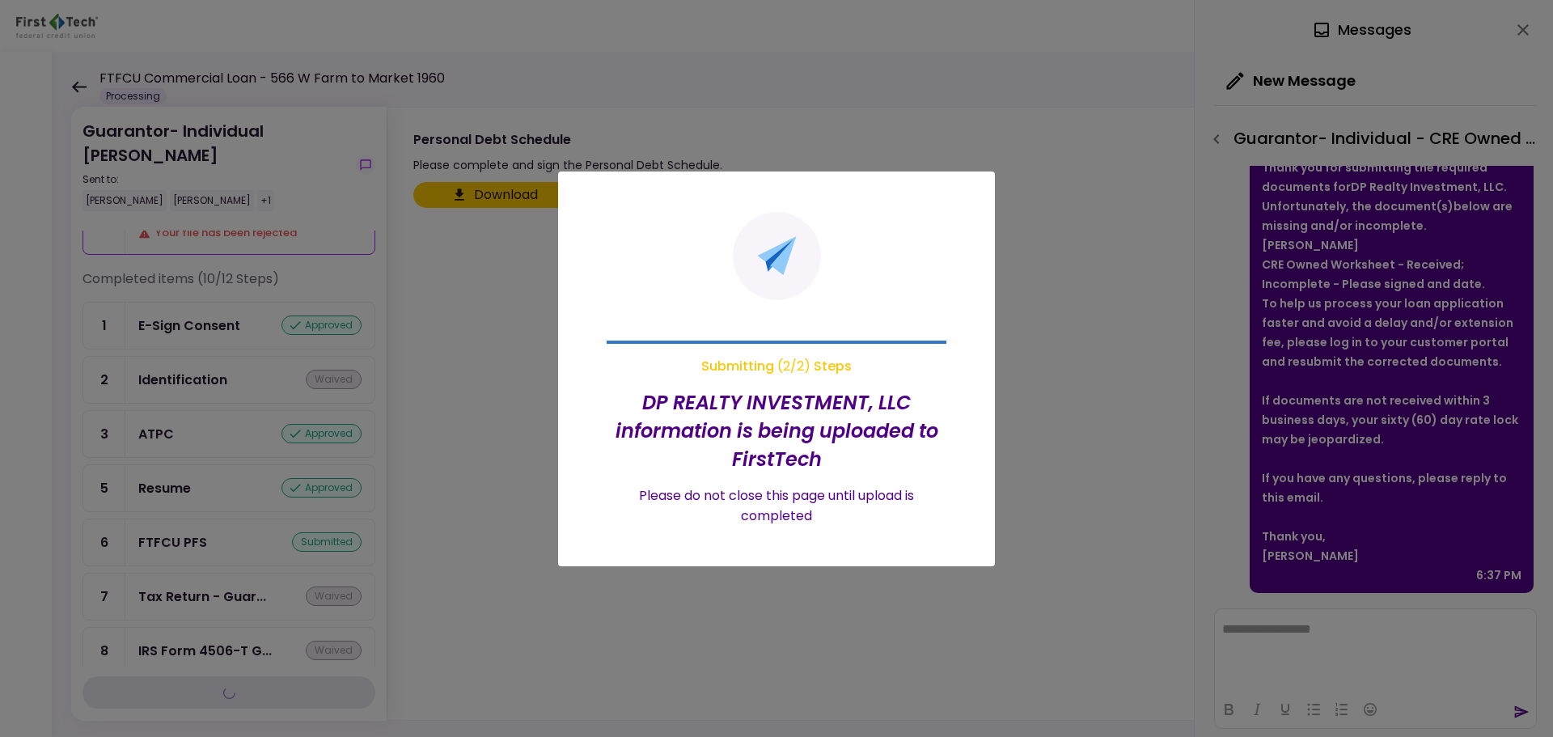
scroll to position [0, 0]
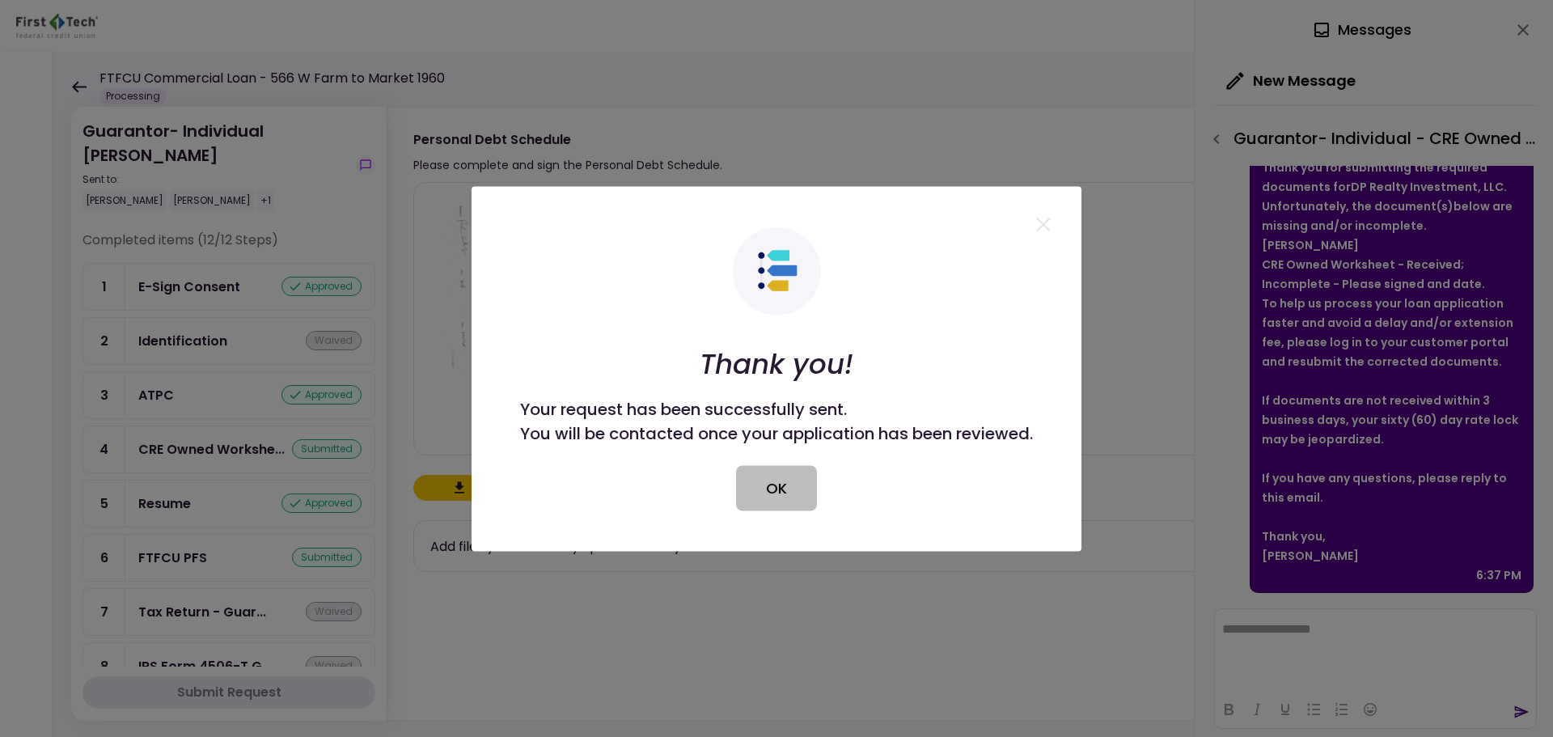
click at [796, 492] on button "OK" at bounding box center [776, 487] width 81 height 45
